Goal: Find specific page/section: Find specific page/section

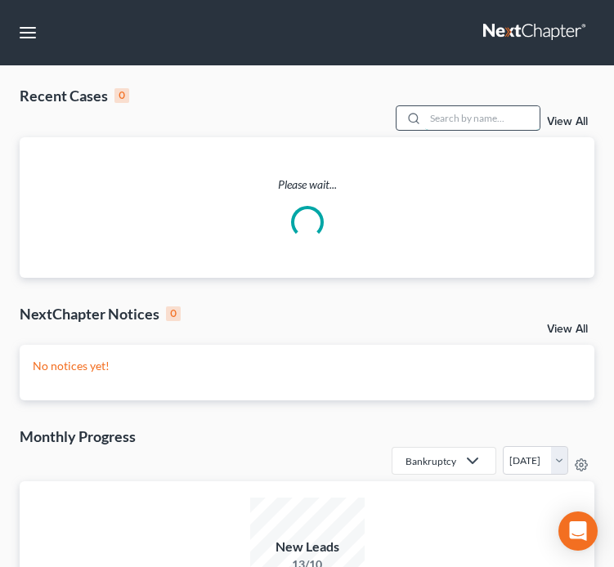
click at [454, 126] on input "search" at bounding box center [482, 118] width 114 height 24
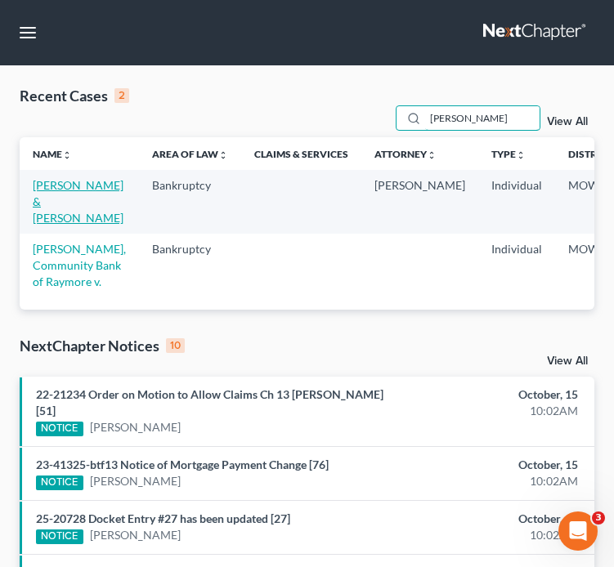
type input "plunkett"
click at [52, 198] on link "[PERSON_NAME] & [PERSON_NAME]" at bounding box center [78, 201] width 91 height 47
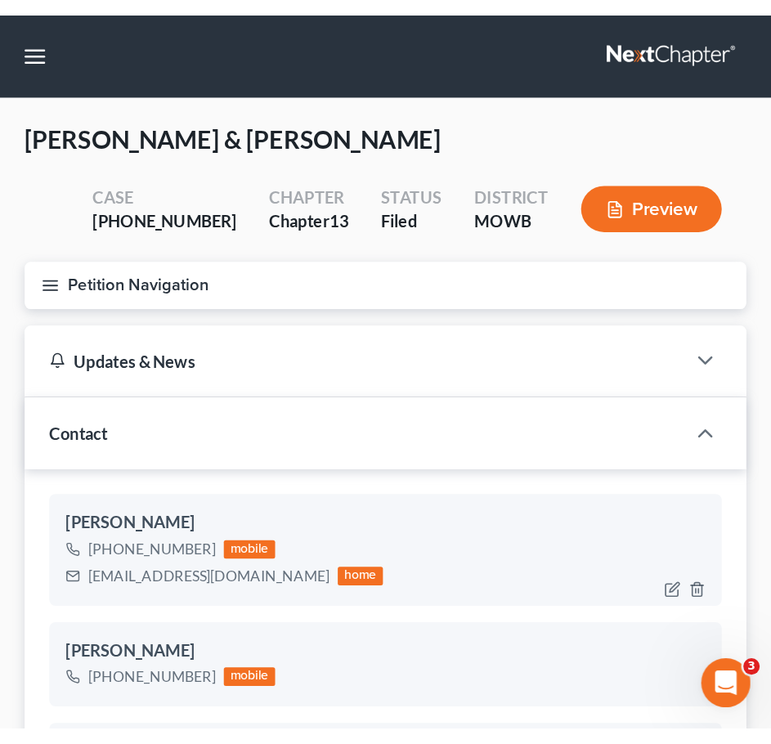
scroll to position [6928, 0]
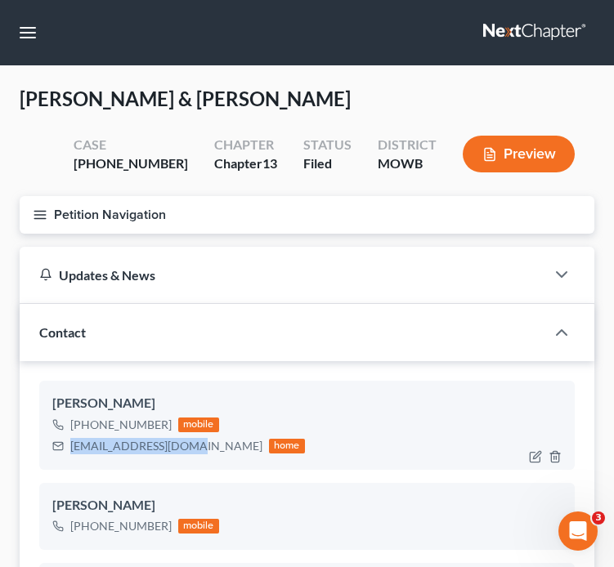
drag, startPoint x: 186, startPoint y: 451, endPoint x: 97, endPoint y: 453, distance: 88.3
click at [49, 462] on div "Richard Plunkett +1 (816) 406-5072 mobile rlpcal2016@gmail.com home" at bounding box center [307, 425] width 536 height 88
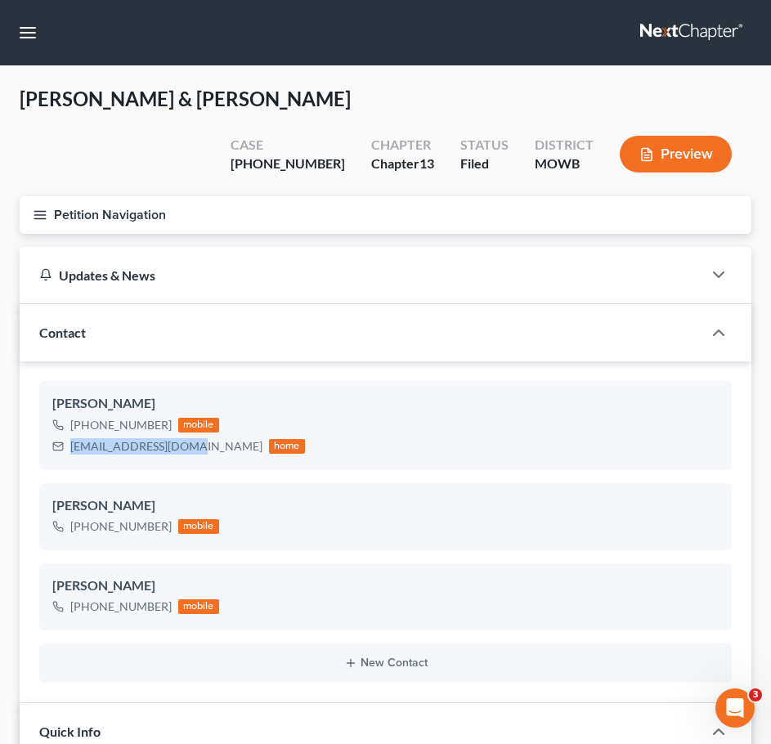
scroll to position [6682, 0]
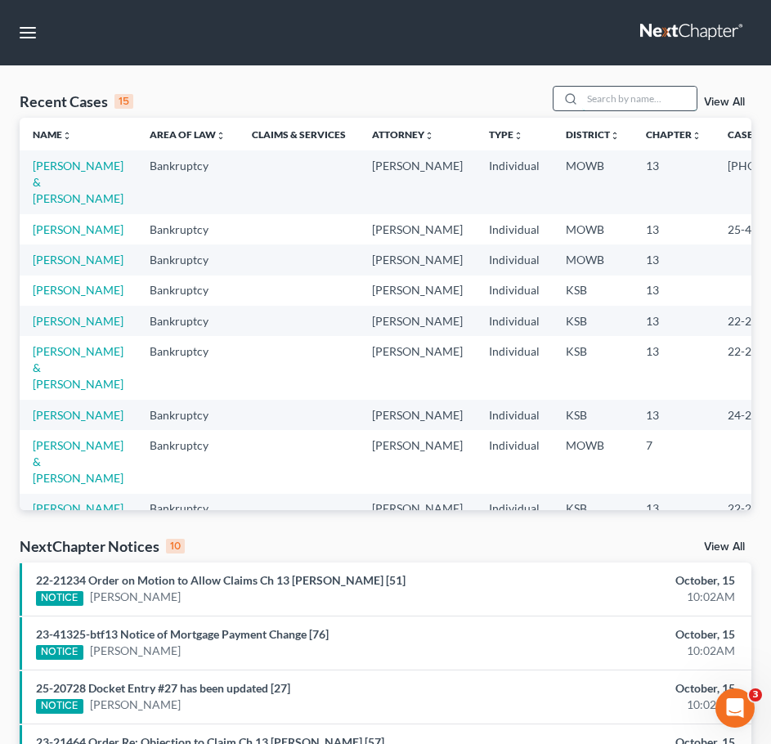
click at [640, 96] on input "search" at bounding box center [639, 99] width 114 height 24
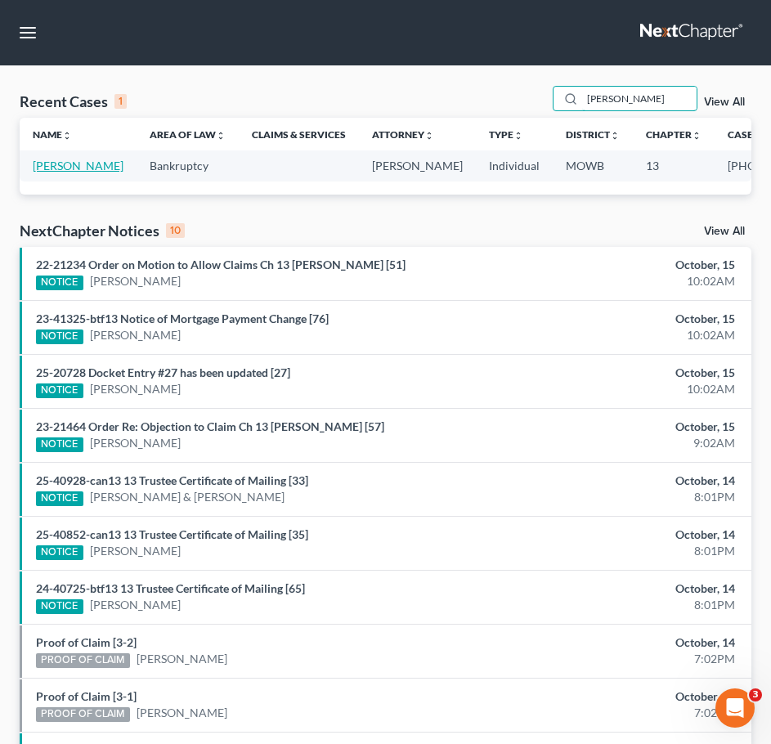
type input "knight, connie"
click at [36, 173] on link "[PERSON_NAME]" at bounding box center [78, 166] width 91 height 14
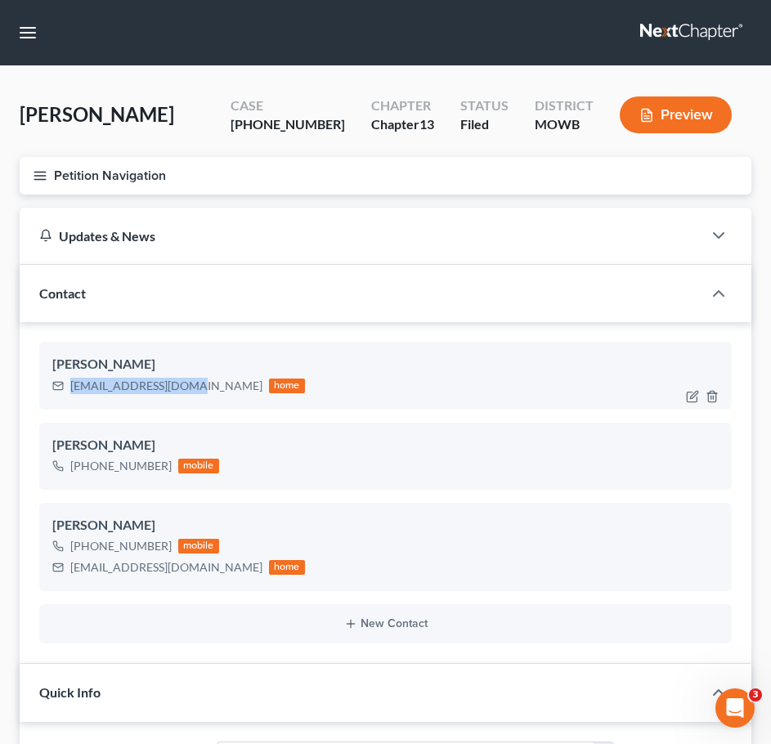
drag, startPoint x: 186, startPoint y: 390, endPoint x: 64, endPoint y: 385, distance: 122.8
click at [59, 387] on div "Knightx5@comcast.net home" at bounding box center [178, 385] width 253 height 21
click at [158, 357] on div "Connie Knight" at bounding box center [385, 365] width 666 height 20
drag, startPoint x: 183, startPoint y: 381, endPoint x: 100, endPoint y: 390, distance: 83.9
click at [100, 390] on div "Knightx5@comcast.net" at bounding box center [166, 386] width 192 height 16
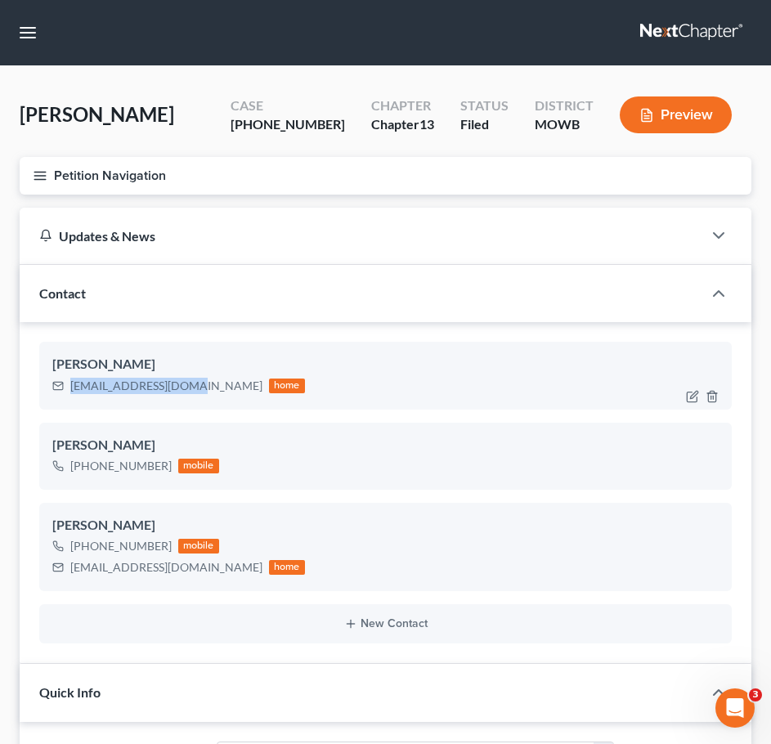
drag, startPoint x: 73, startPoint y: 387, endPoint x: 186, endPoint y: 391, distance: 113.7
click at [186, 391] on div "Knightx5@comcast.net home" at bounding box center [178, 385] width 253 height 21
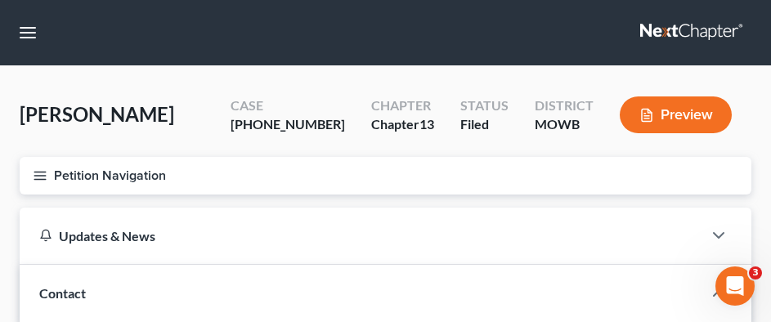
click at [675, 32] on link at bounding box center [692, 32] width 105 height 29
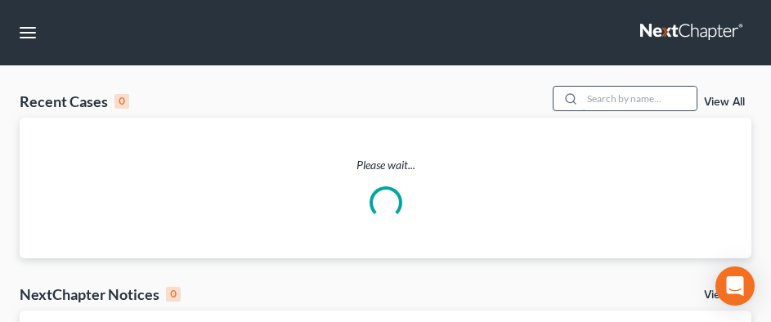
click at [625, 92] on input "search" at bounding box center [639, 99] width 114 height 24
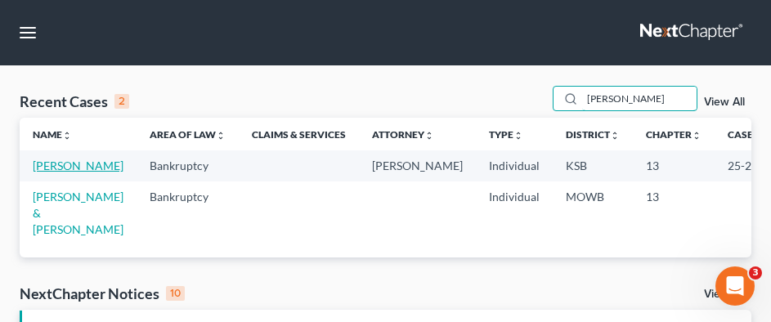
type input "[PERSON_NAME]"
click at [69, 173] on link "[PERSON_NAME]" at bounding box center [78, 166] width 91 height 14
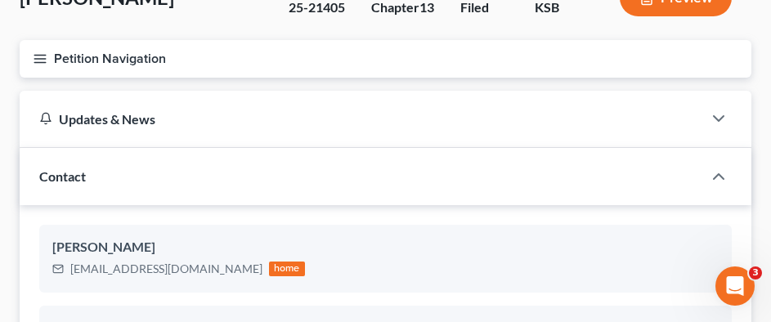
scroll to position [327, 0]
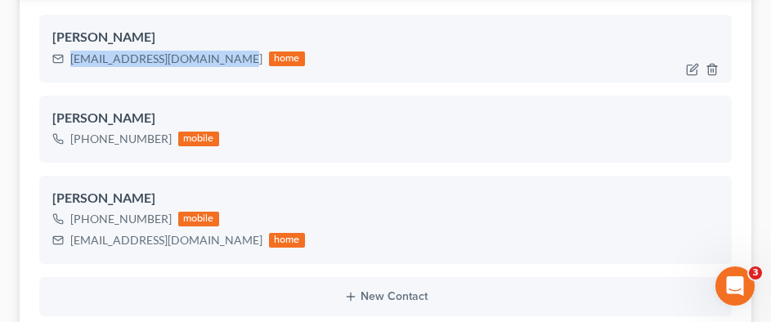
drag, startPoint x: 234, startPoint y: 58, endPoint x: 72, endPoint y: 65, distance: 162.1
click at [72, 65] on div "[EMAIL_ADDRESS][DOMAIN_NAME] home" at bounding box center [178, 58] width 253 height 21
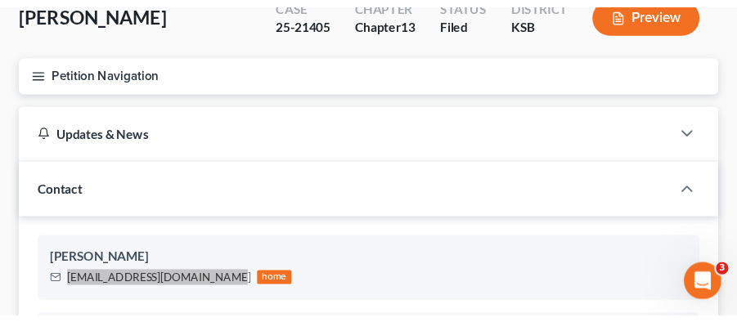
scroll to position [0, 0]
